Goal: Task Accomplishment & Management: Use online tool/utility

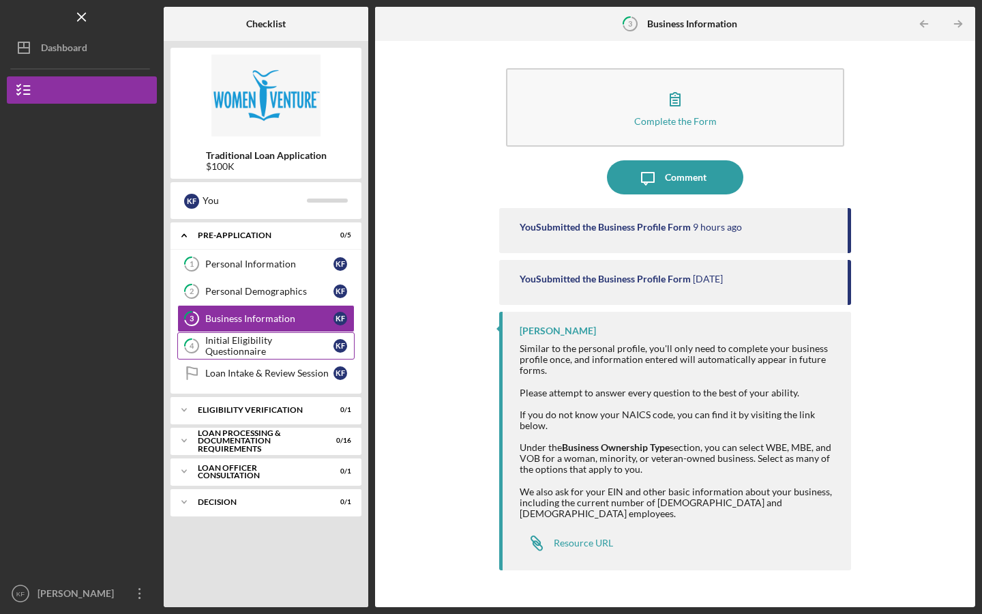
click at [263, 342] on div "Initial Eligibility Questionnaire" at bounding box center [269, 346] width 128 height 22
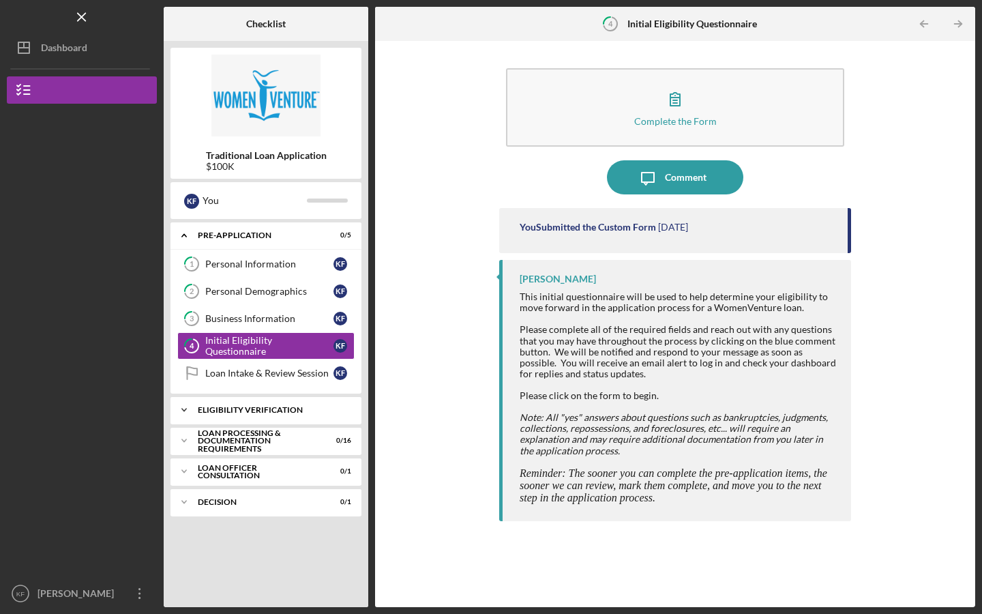
click at [239, 414] on div "Icon/Expander Eligibility Verification 0 / 1" at bounding box center [266, 409] width 191 height 27
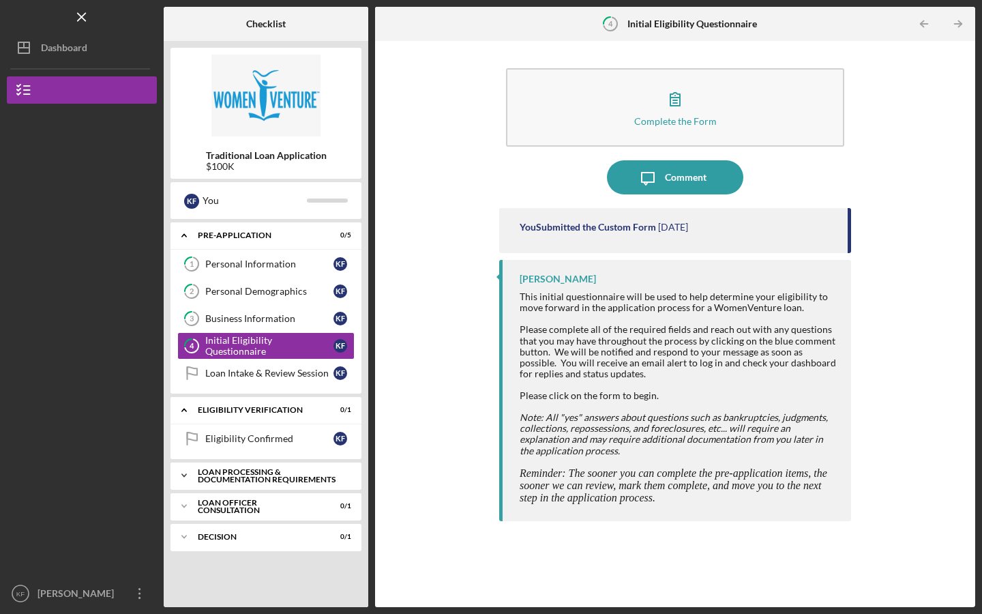
click at [219, 469] on div "Loan Processing & Documentation Requirements" at bounding box center [271, 476] width 147 height 16
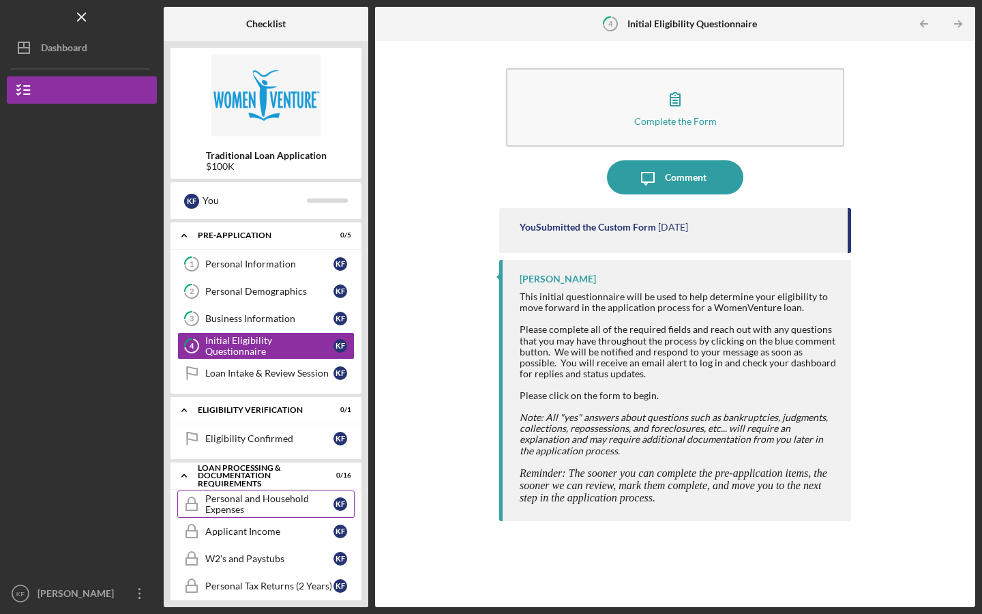
click at [279, 501] on div "Personal and Household Expenses" at bounding box center [269, 504] width 128 height 22
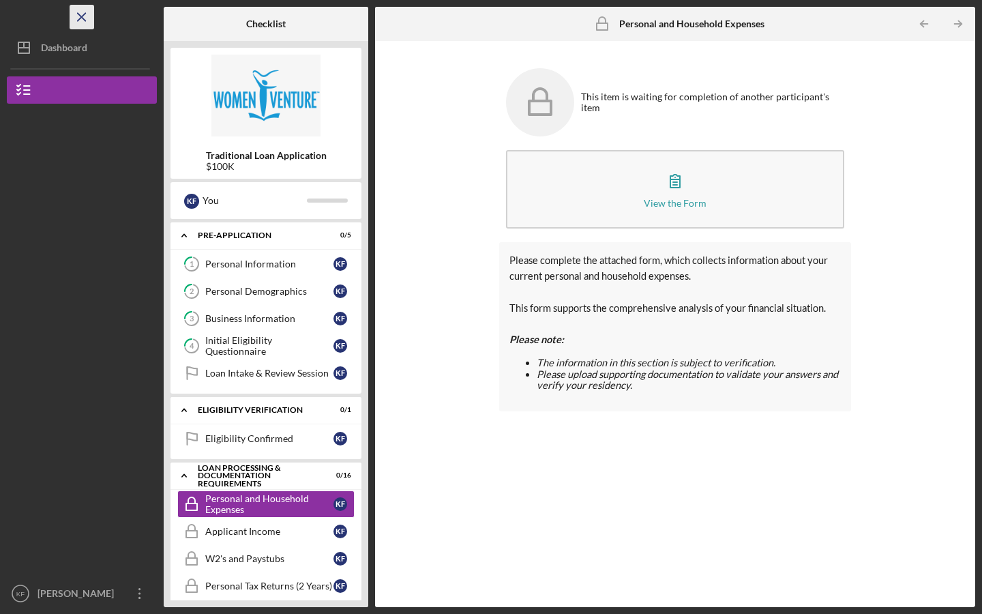
click at [85, 18] on icon "Icon/Menu Close" at bounding box center [82, 17] width 31 height 31
